Goal: Find specific page/section: Find specific page/section

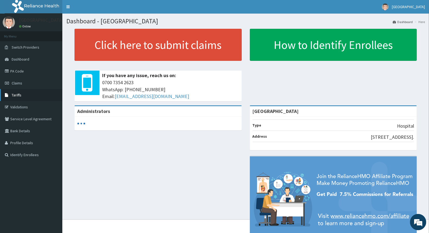
click at [28, 94] on link "Tariffs" at bounding box center [31, 95] width 62 height 12
click at [20, 96] on span "Tariffs" at bounding box center [17, 95] width 10 height 5
click at [19, 84] on span "Claims" at bounding box center [17, 83] width 11 height 5
click at [20, 93] on span "Tariffs" at bounding box center [17, 95] width 10 height 5
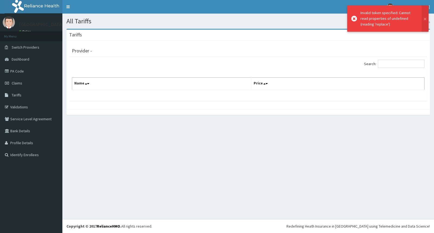
drag, startPoint x: 434, startPoint y: 218, endPoint x: 382, endPoint y: 207, distance: 53.1
drag, startPoint x: 382, startPoint y: 207, endPoint x: 182, endPoint y: 175, distance: 202.2
click at [175, 186] on div "All Tariffs Dashboard Tariffs [GEOGRAPHIC_DATA] Provider - Search: Name Price" at bounding box center [248, 116] width 372 height 205
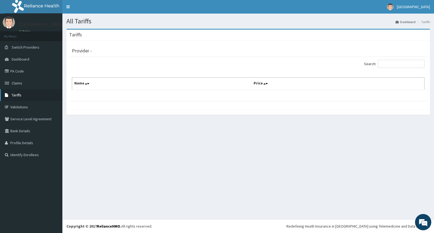
click at [31, 95] on link "Tariffs" at bounding box center [31, 95] width 62 height 12
